Goal: Find contact information: Find contact information

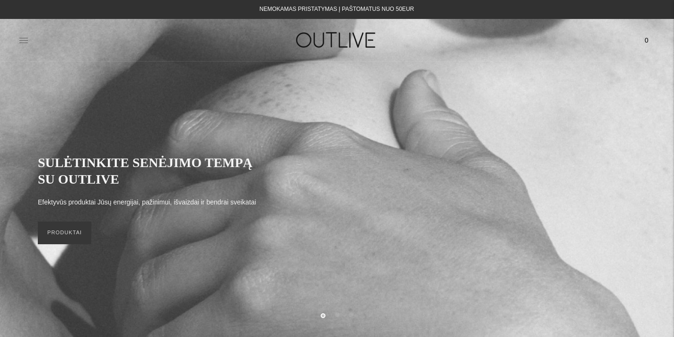
click at [22, 42] on icon at bounding box center [23, 39] width 9 height 9
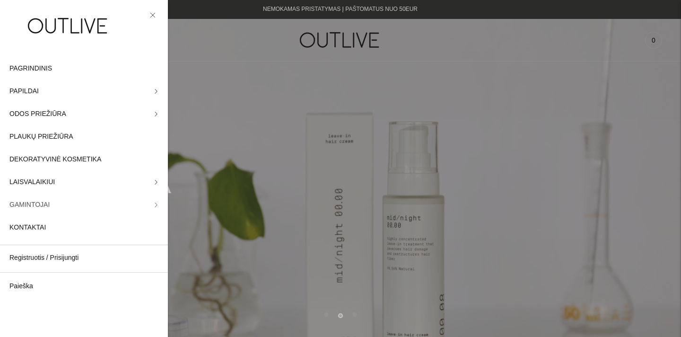
click at [142, 205] on link "GAMINTOJAI" at bounding box center [84, 204] width 168 height 23
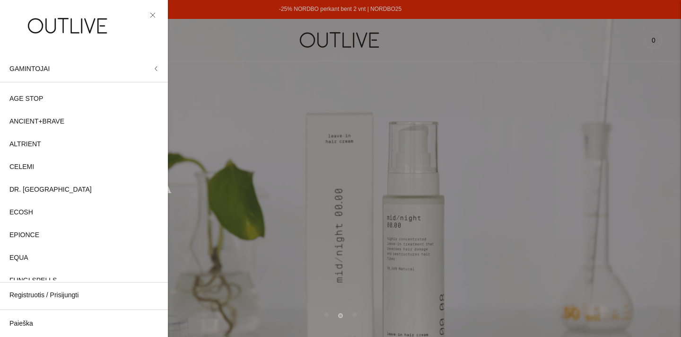
click at [154, 15] on icon at bounding box center [153, 15] width 6 height 6
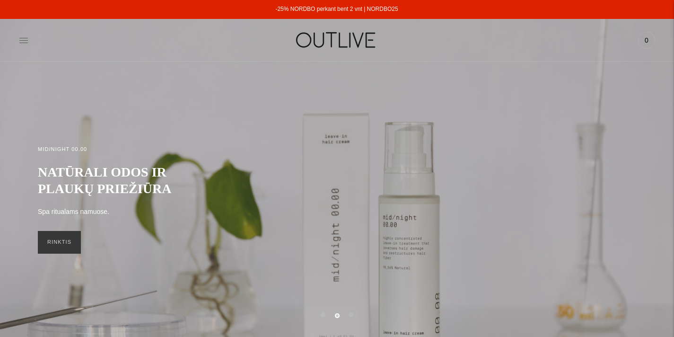
click at [22, 42] on icon at bounding box center [23, 39] width 9 height 9
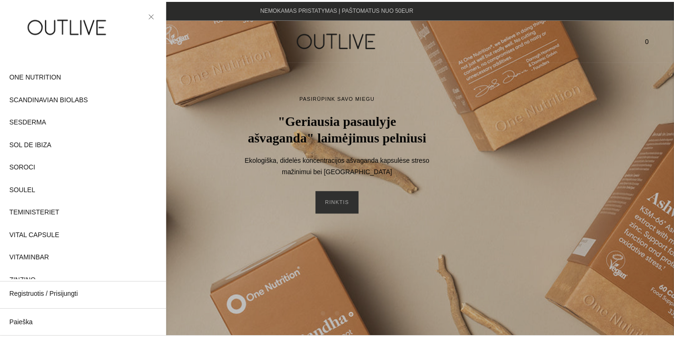
scroll to position [492, 0]
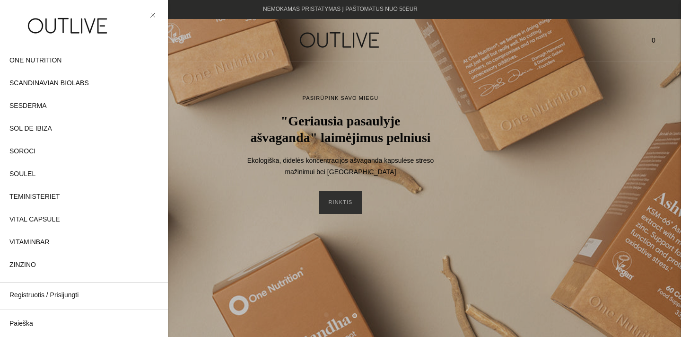
click at [304, 215] on div at bounding box center [340, 168] width 681 height 337
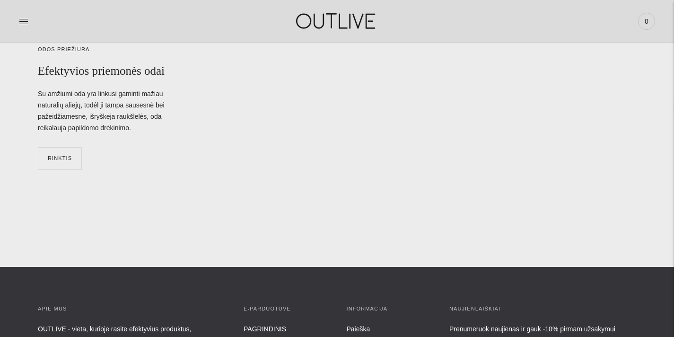
scroll to position [3387, 0]
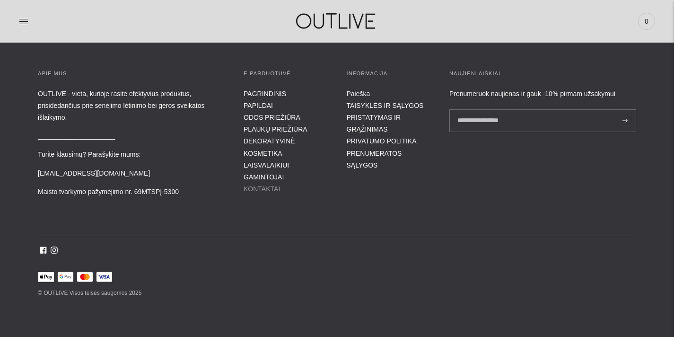
click at [265, 190] on link "KONTAKTAI" at bounding box center [261, 189] width 36 height 8
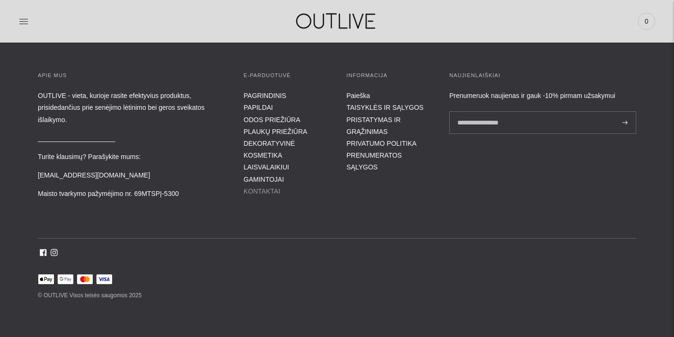
click at [260, 191] on link "KONTAKTAI" at bounding box center [261, 191] width 36 height 8
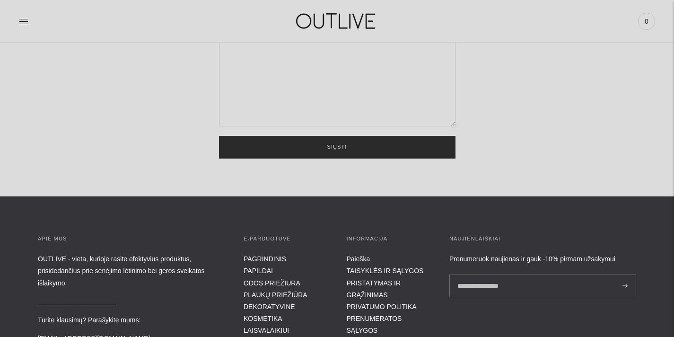
scroll to position [398, 0]
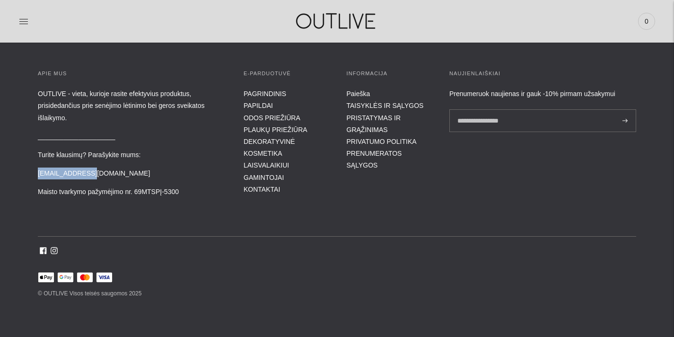
drag, startPoint x: 80, startPoint y: 173, endPoint x: 30, endPoint y: 179, distance: 50.5
click at [30, 179] on div "APIE MUS OUTLIVE - vieta, kurioje rasite efektyvius produktus, prisidedančius p…" at bounding box center [337, 184] width 674 height 230
copy p "[EMAIL_ADDRESS][DOMAIN_NAME]"
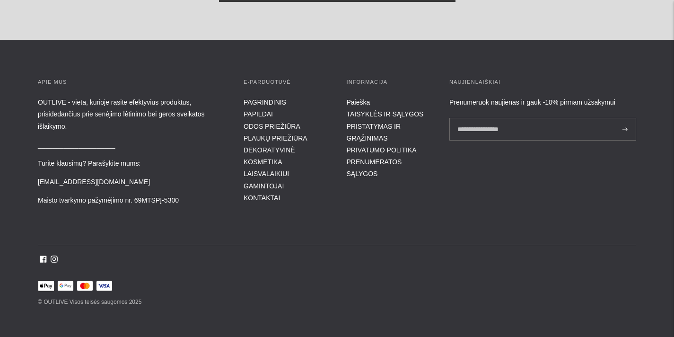
scroll to position [398, 0]
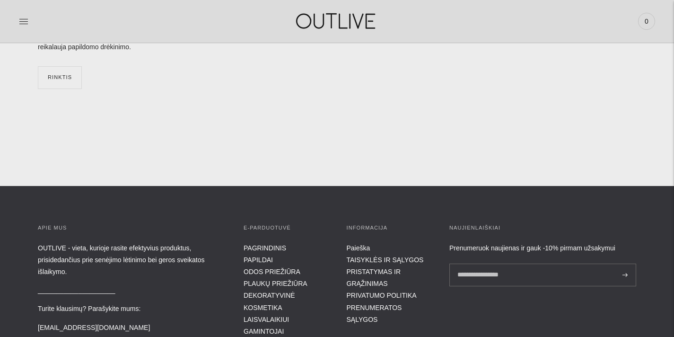
scroll to position [3387, 0]
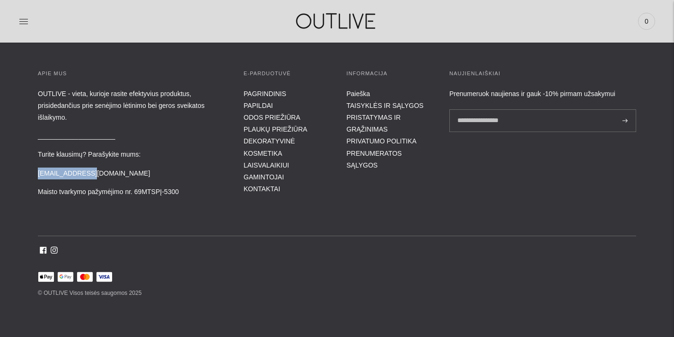
drag, startPoint x: 72, startPoint y: 174, endPoint x: 38, endPoint y: 175, distance: 34.0
click at [38, 175] on p "[EMAIL_ADDRESS][DOMAIN_NAME]" at bounding box center [131, 173] width 187 height 12
copy p "[EMAIL_ADDRESS][DOMAIN_NAME]"
